Goal: Task Accomplishment & Management: Complete application form

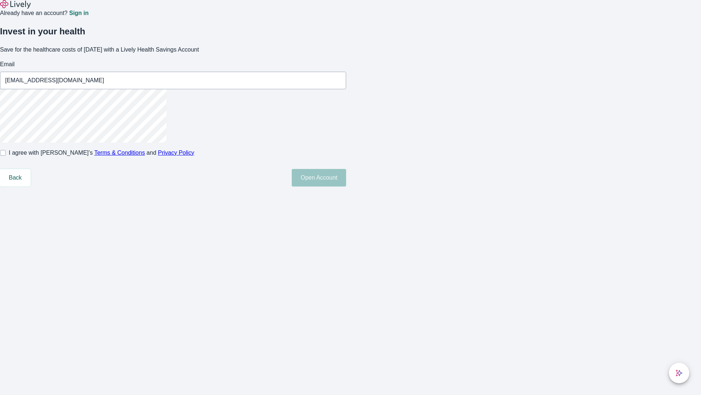
click at [6, 156] on input "I agree with Lively’s Terms & Conditions and Privacy Policy" at bounding box center [3, 153] width 6 height 6
checkbox input "true"
click at [346, 186] on button "Open Account" at bounding box center [319, 178] width 54 height 18
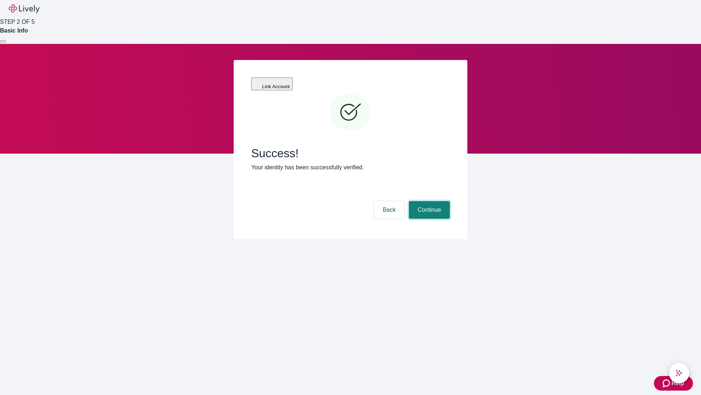
click at [429, 201] on button "Continue" at bounding box center [429, 210] width 41 height 18
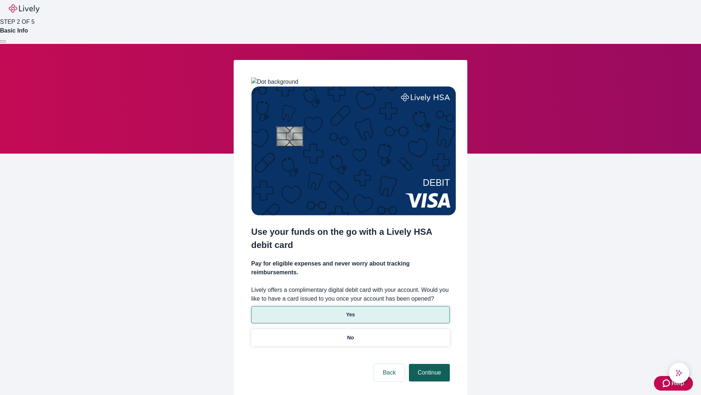
click at [350, 311] on p "Yes" at bounding box center [350, 315] width 9 height 8
click at [429, 364] on button "Continue" at bounding box center [429, 373] width 41 height 18
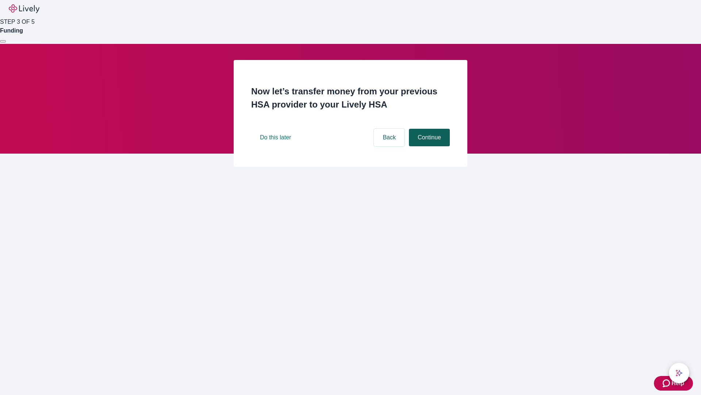
click at [429, 146] on button "Continue" at bounding box center [429, 138] width 41 height 18
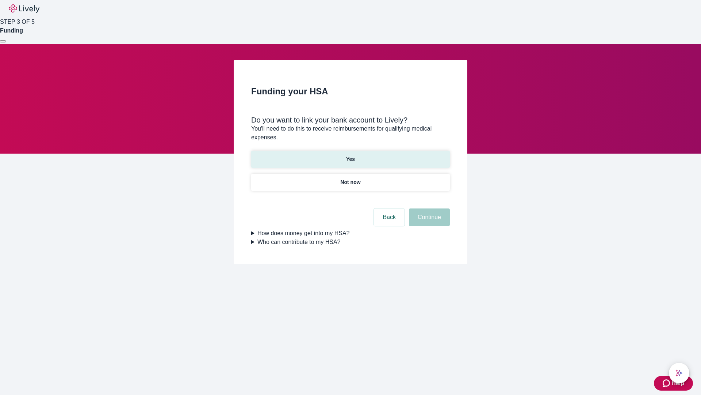
click at [350, 155] on p "Yes" at bounding box center [350, 159] width 9 height 8
click at [429, 208] on button "Continue" at bounding box center [429, 217] width 41 height 18
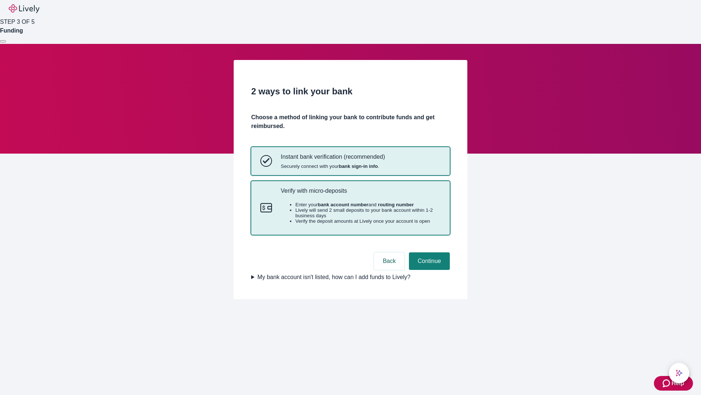
click at [361, 194] on p "Verify with micro-deposits" at bounding box center [361, 190] width 160 height 7
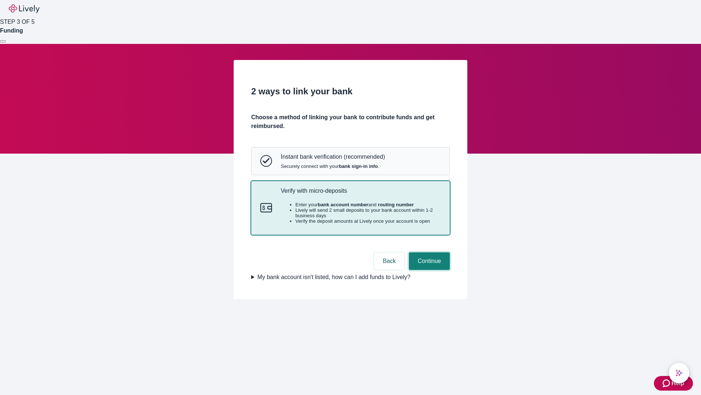
click at [429, 270] on button "Continue" at bounding box center [429, 261] width 41 height 18
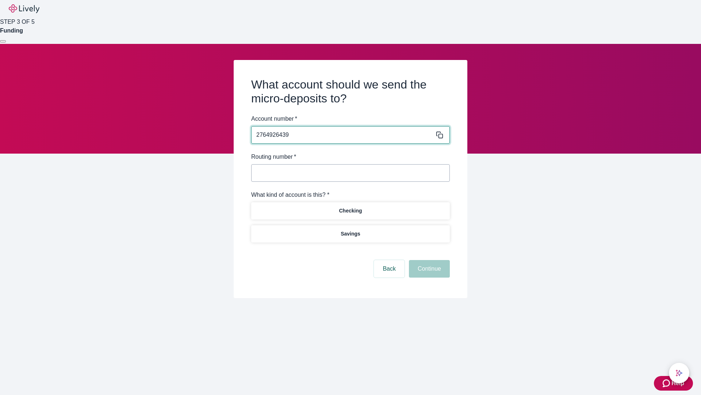
type input "2764926439"
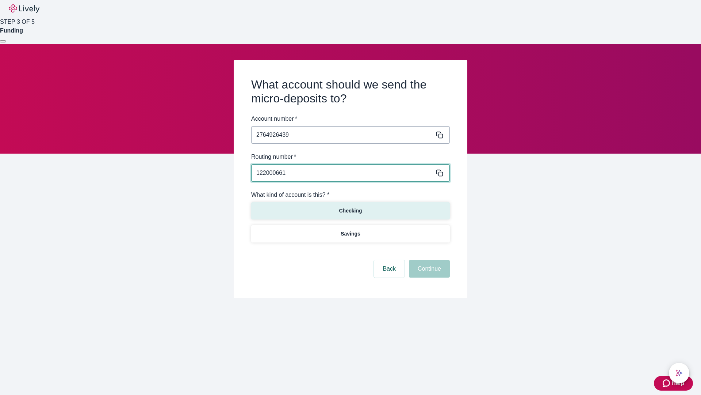
type input "122000661"
click at [350, 210] on p "Checking" at bounding box center [350, 211] width 23 height 8
